Goal: Find specific page/section: Find specific page/section

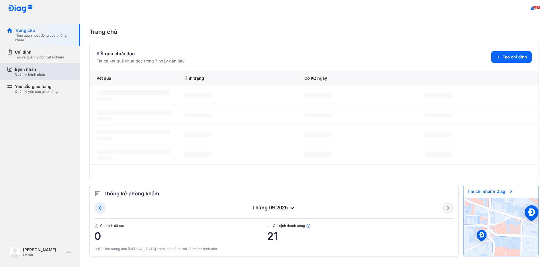
click at [48, 72] on div "Bệnh nhân Quản lý bệnh nhân" at bounding box center [44, 72] width 58 height 10
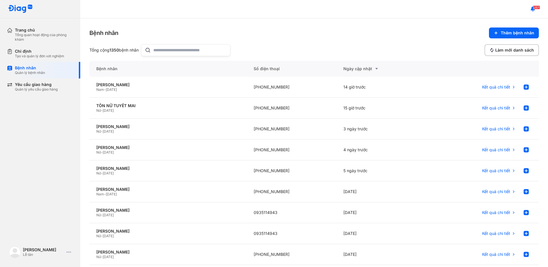
click at [168, 49] on input "text" at bounding box center [189, 49] width 73 height 11
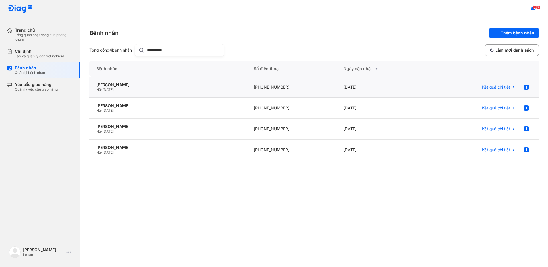
type input "**********"
click at [202, 87] on div "Nữ - 27/10/1986" at bounding box center [168, 89] width 144 height 5
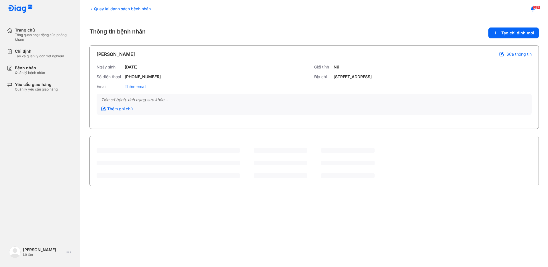
click at [92, 9] on icon at bounding box center [91, 9] width 5 height 5
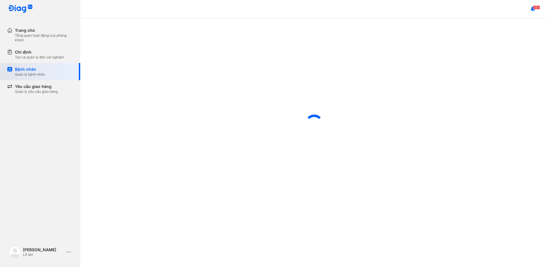
click at [48, 71] on div "Bệnh nhân Quản lý bệnh nhân" at bounding box center [44, 72] width 58 height 10
click at [30, 56] on div "Tạo và quản lý đơn xét nghiệm" at bounding box center [39, 57] width 49 height 5
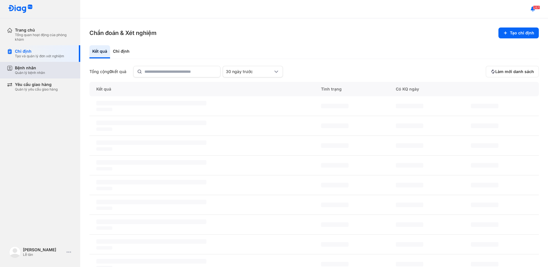
click at [38, 69] on div "Bệnh nhân" at bounding box center [30, 67] width 30 height 5
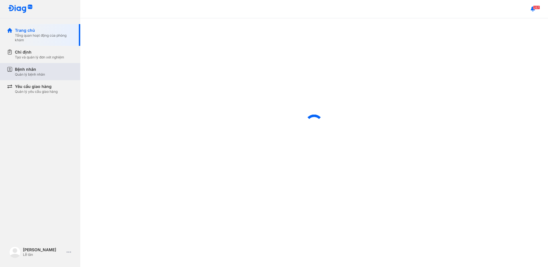
click at [63, 69] on div "Bệnh nhân Quản lý bệnh nhân" at bounding box center [44, 72] width 58 height 10
